Goal: Information Seeking & Learning: Learn about a topic

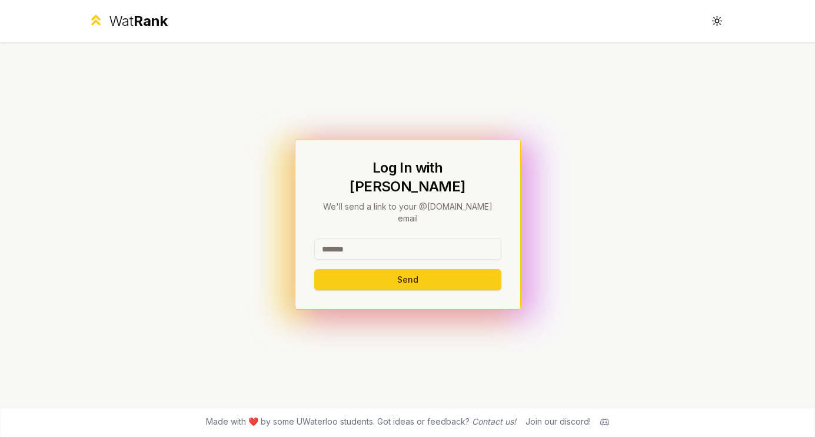
click at [127, 18] on div "Wat Rank" at bounding box center [138, 21] width 59 height 19
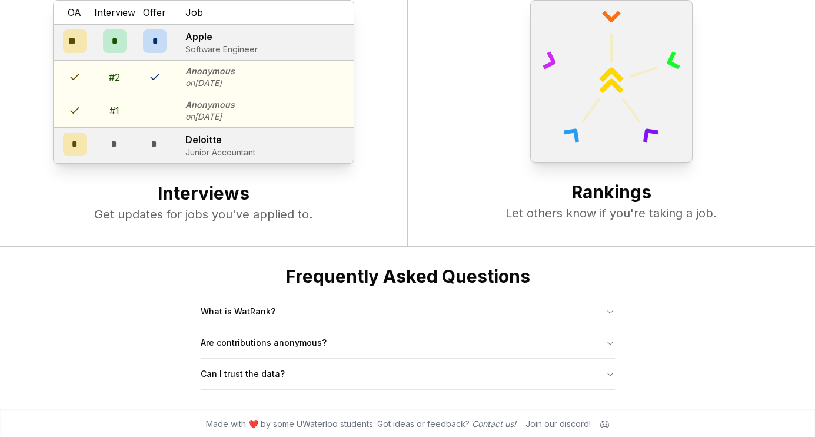
scroll to position [453, 0]
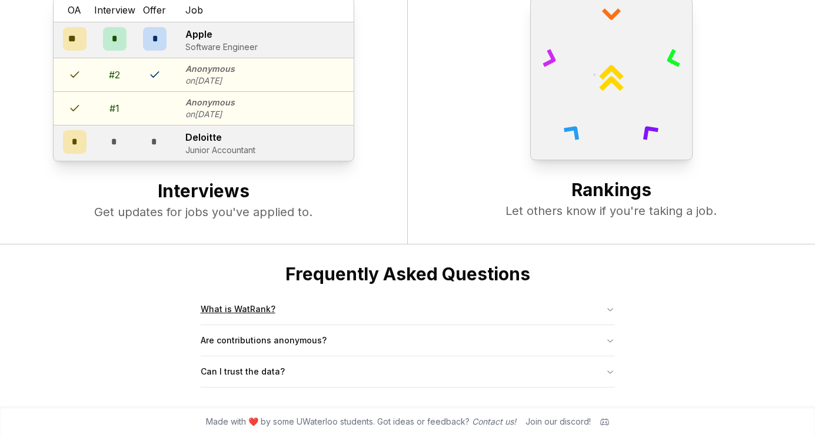
click at [252, 314] on button "What is WatRank?" at bounding box center [408, 309] width 414 height 31
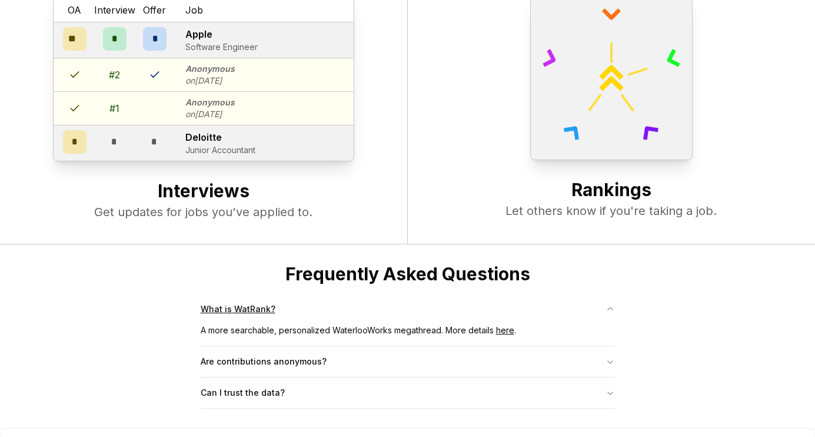
scroll to position [475, 0]
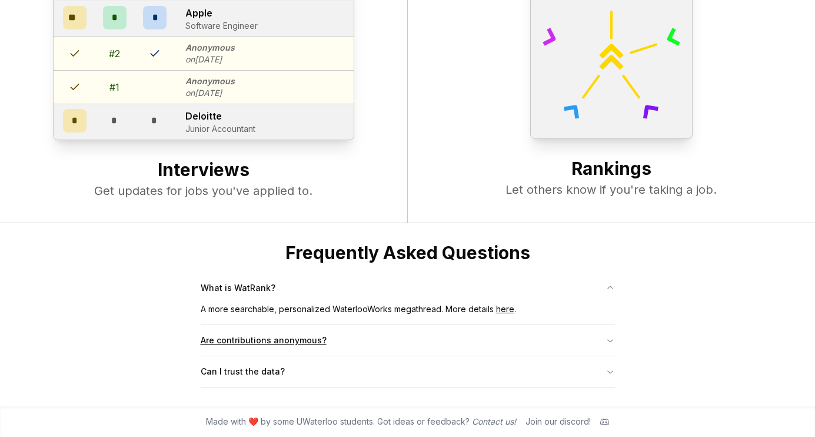
click at [264, 342] on button "Are contributions anonymous?" at bounding box center [408, 340] width 414 height 31
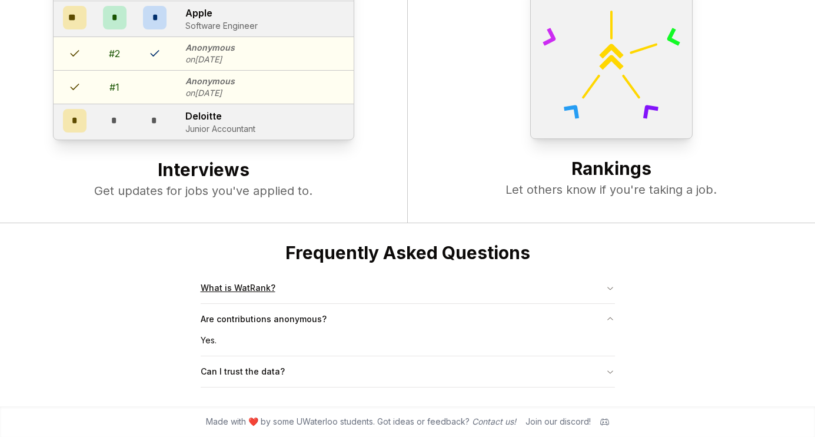
click at [266, 290] on button "What is WatRank?" at bounding box center [408, 288] width 414 height 31
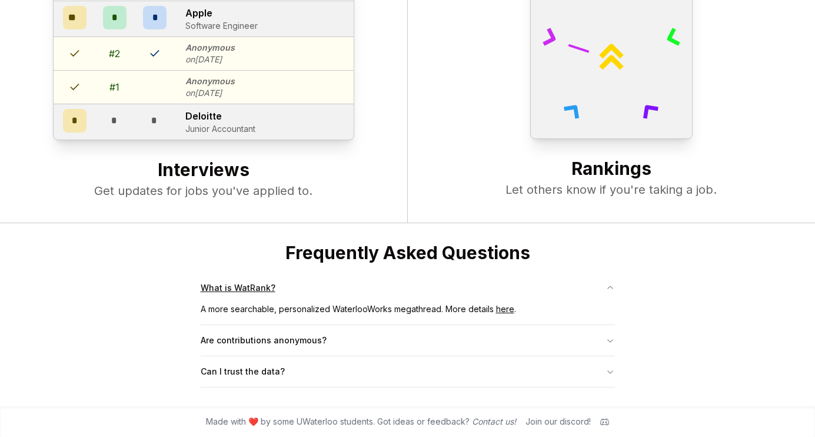
click at [266, 290] on button "What is WatRank?" at bounding box center [408, 288] width 414 height 31
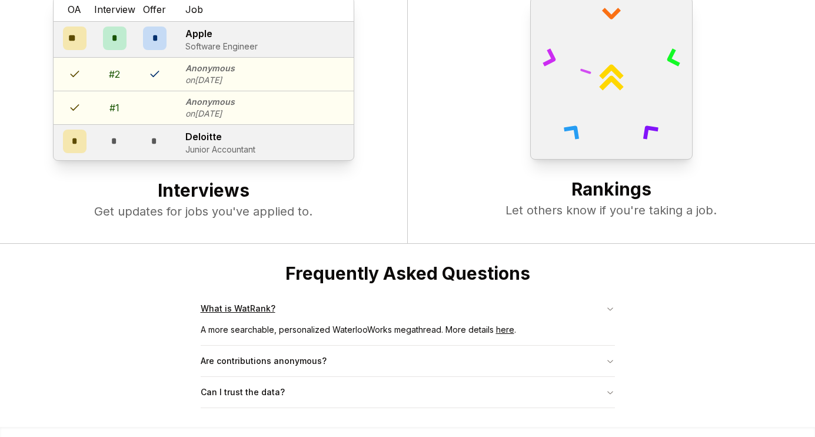
scroll to position [453, 0]
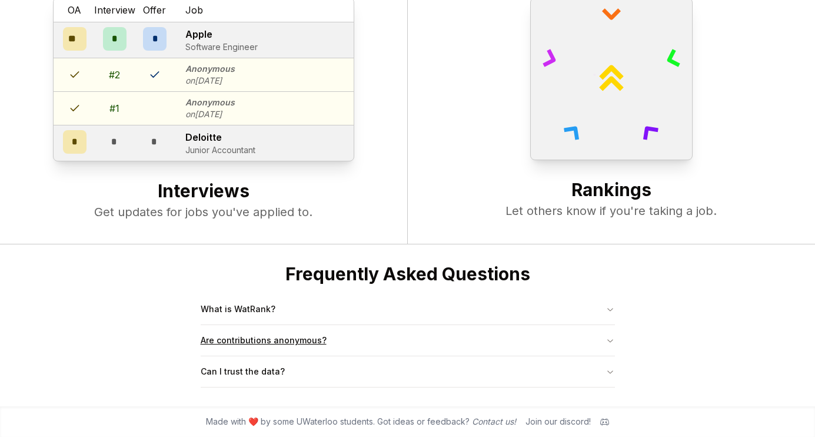
click at [263, 331] on button "Are contributions anonymous?" at bounding box center [408, 340] width 414 height 31
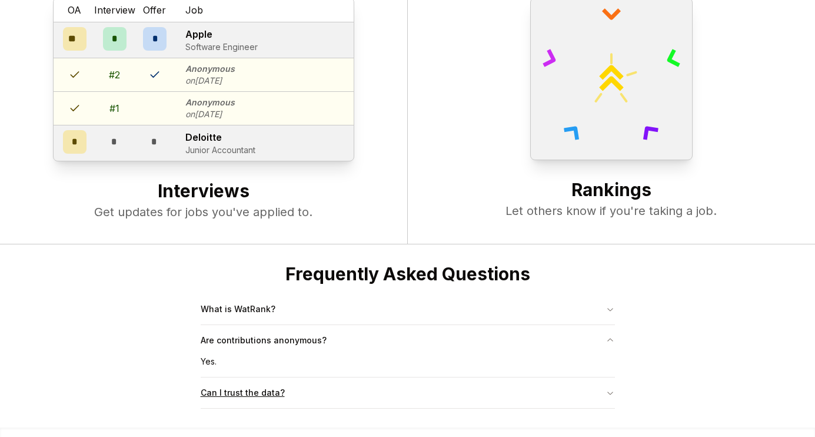
click at [247, 391] on button "Can I trust the data?" at bounding box center [408, 392] width 414 height 31
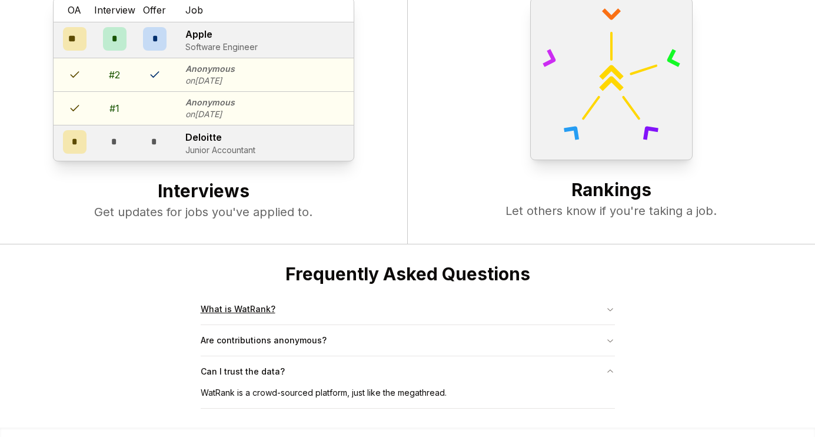
click at [272, 318] on button "What is WatRank?" at bounding box center [408, 309] width 414 height 31
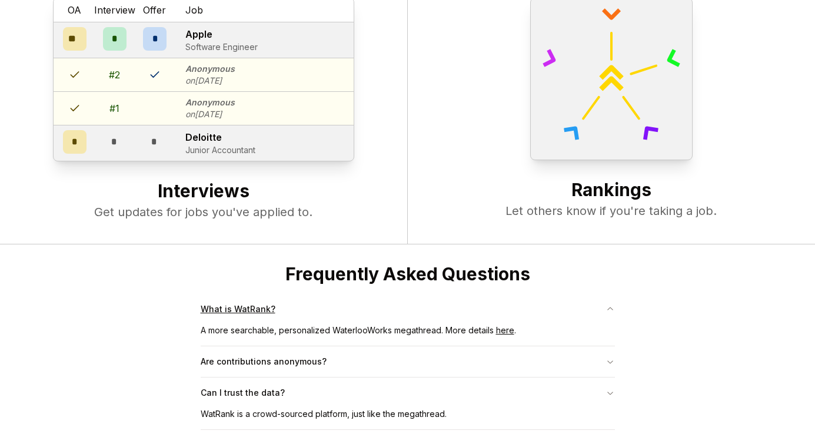
scroll to position [475, 0]
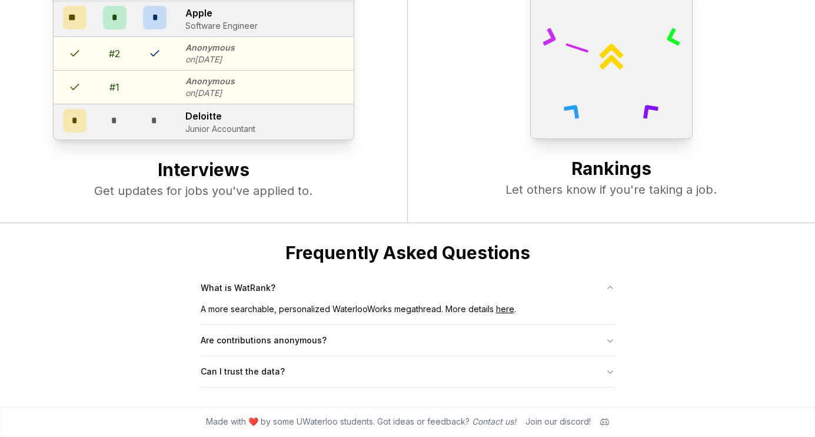
click at [503, 309] on link "here" at bounding box center [505, 309] width 18 height 10
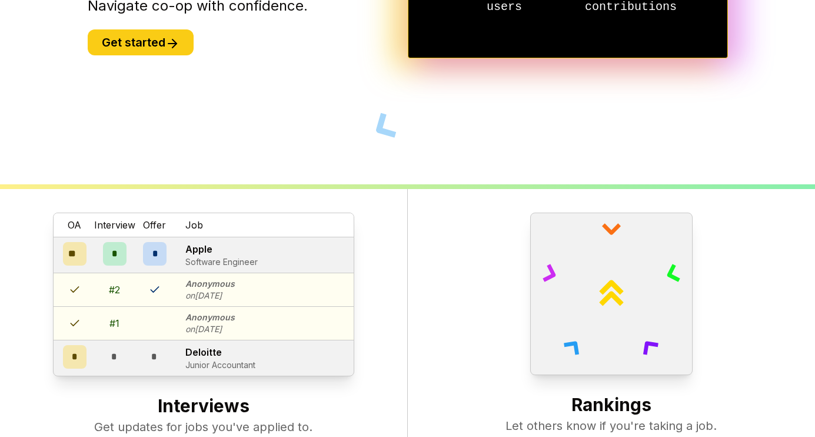
scroll to position [0, 0]
